Goal: Use online tool/utility

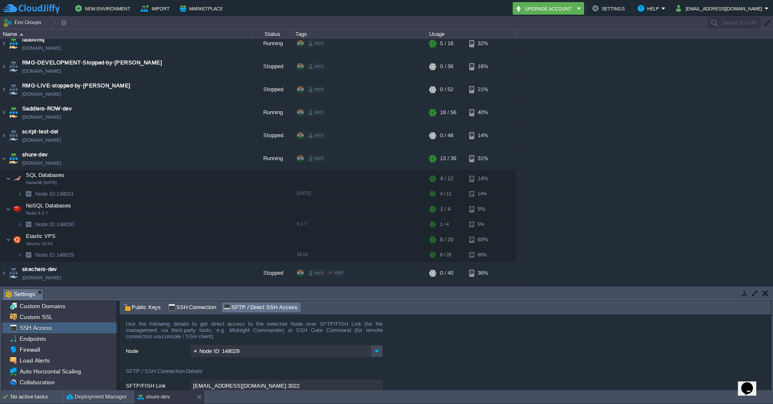
scroll to position [56, 0]
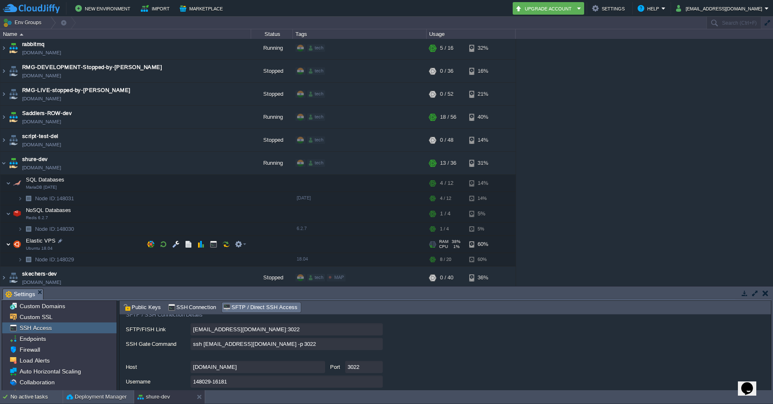
click at [8, 245] on img at bounding box center [8, 244] width 5 height 17
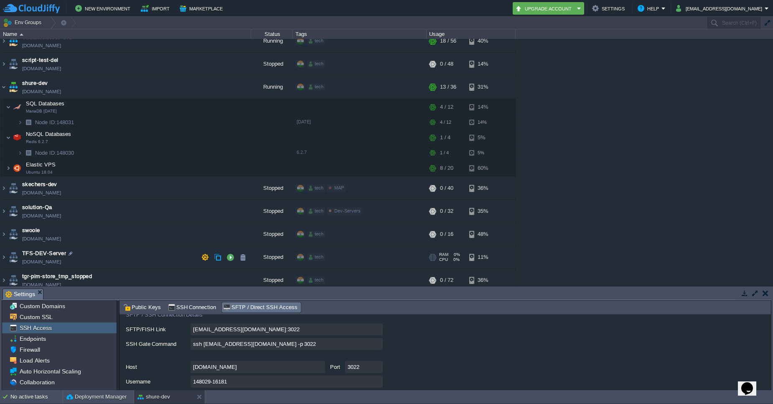
scroll to position [2104, 0]
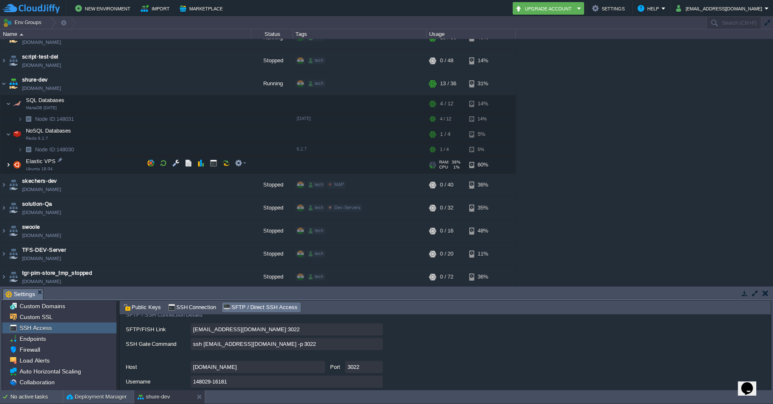
click at [10, 166] on img at bounding box center [8, 164] width 5 height 17
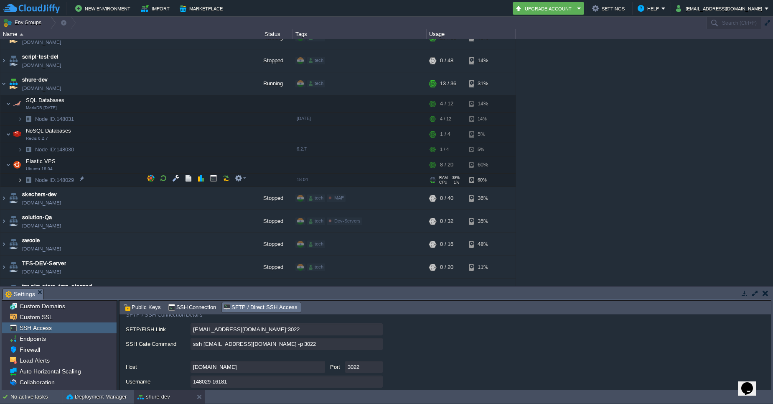
click at [18, 180] on img at bounding box center [20, 179] width 5 height 13
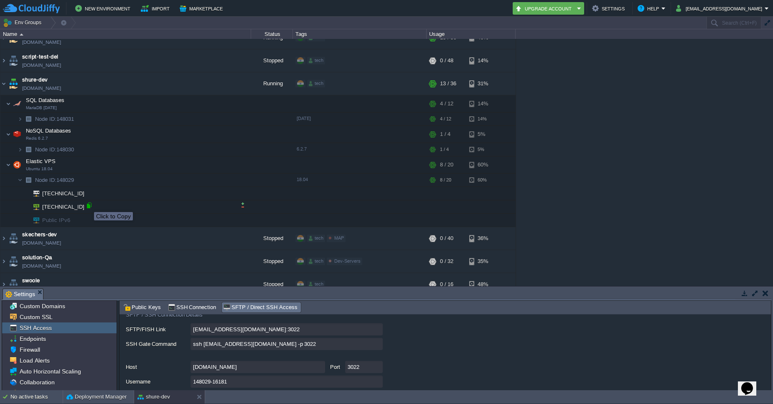
click at [89, 207] on div at bounding box center [89, 205] width 8 height 8
click at [3, 83] on img at bounding box center [3, 83] width 7 height 23
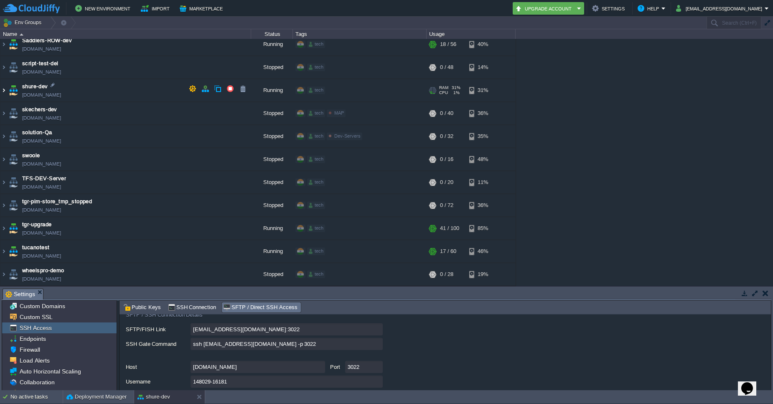
scroll to position [2096, 0]
click at [3, 89] on img at bounding box center [3, 91] width 7 height 23
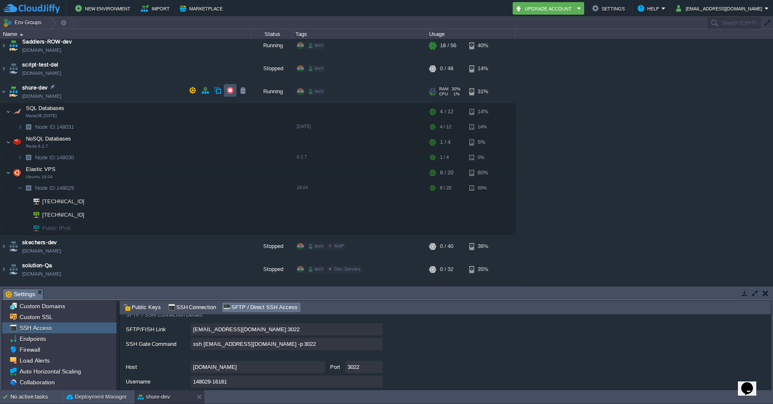
click at [231, 93] on button "button" at bounding box center [230, 90] width 8 height 8
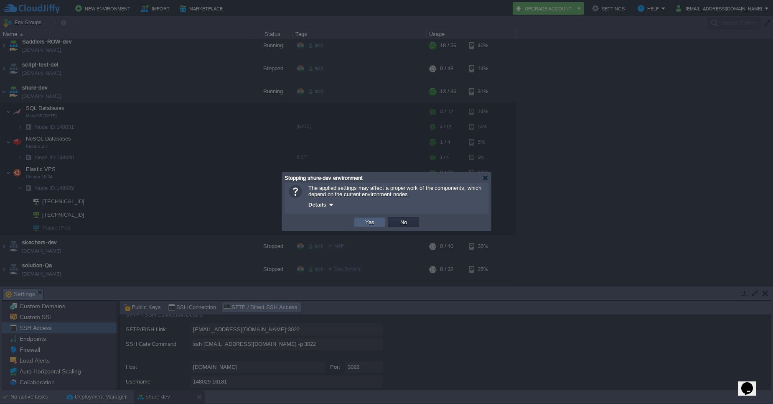
click at [371, 222] on button "Yes" at bounding box center [370, 222] width 14 height 8
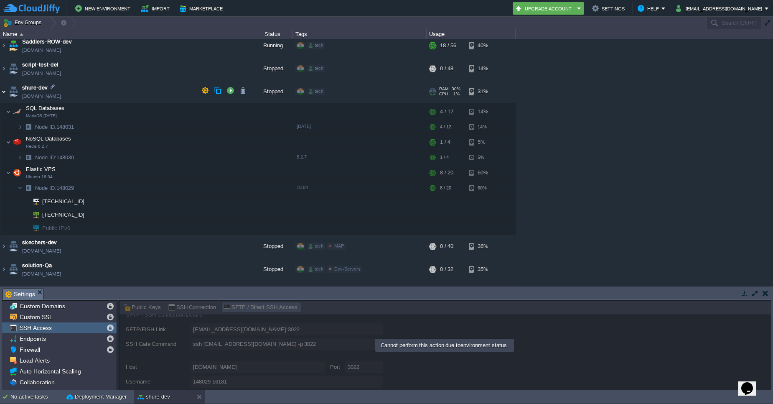
click at [3, 93] on img at bounding box center [3, 91] width 7 height 23
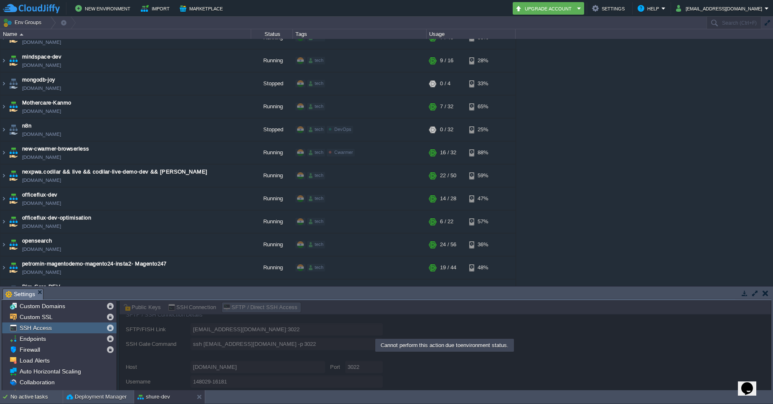
scroll to position [1050, 0]
